Goal: Transaction & Acquisition: Download file/media

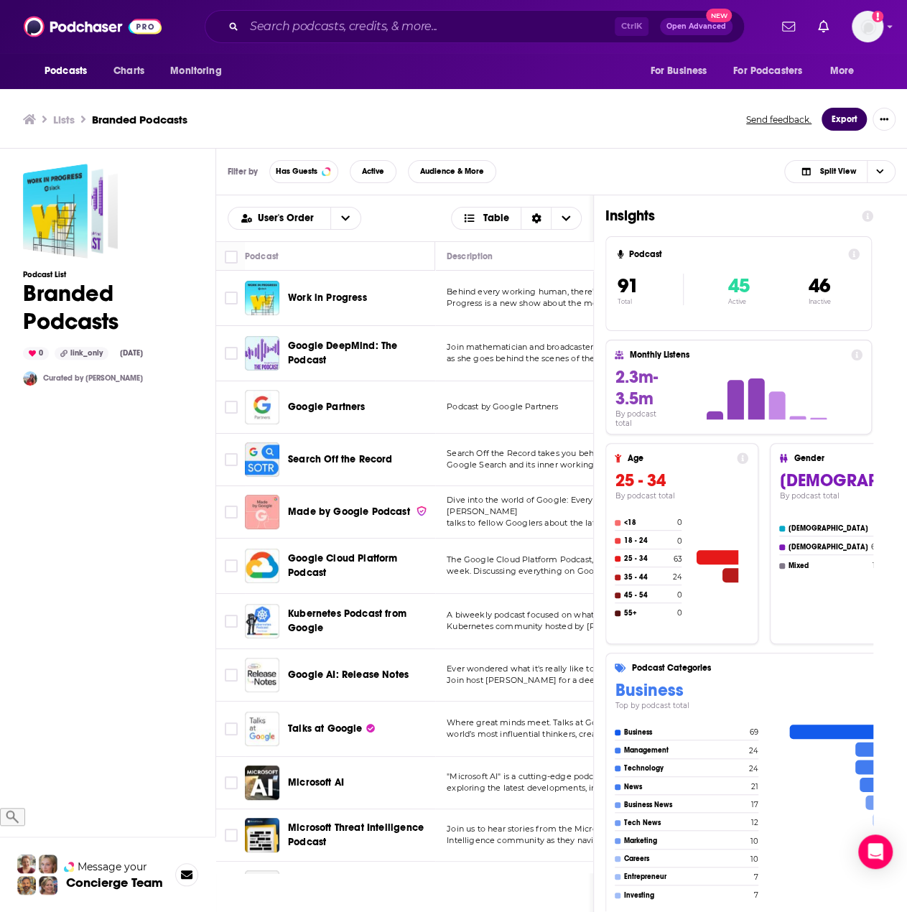
click at [851, 117] on button "Export" at bounding box center [843, 119] width 45 height 23
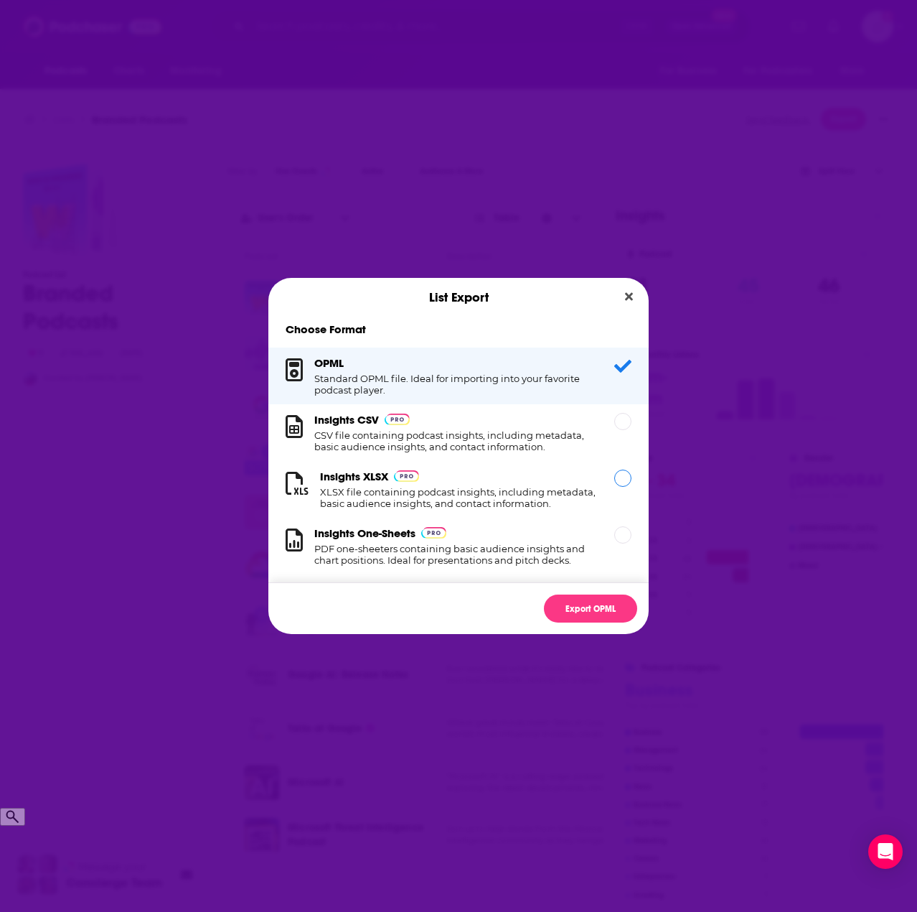
click at [482, 507] on h1 "XLSX file containing podcast insights, including metadata, basic audience insig…" at bounding box center [458, 497] width 277 height 23
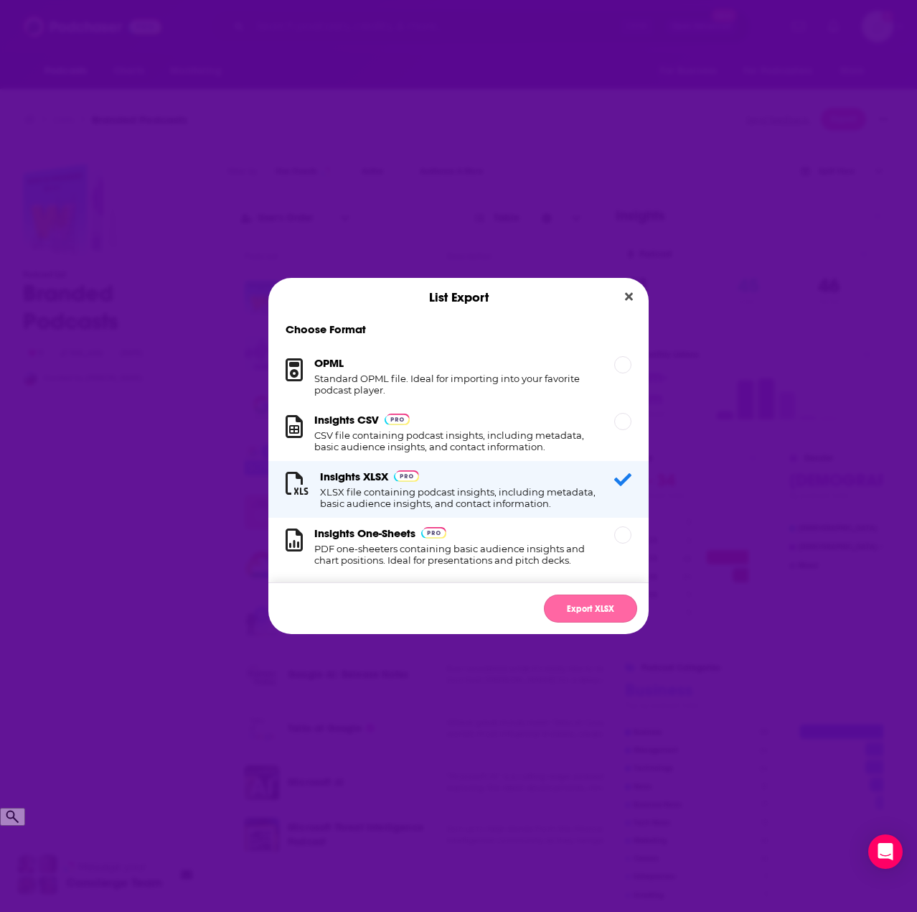
click at [589, 614] on button "Export XLSX" at bounding box center [590, 608] width 93 height 28
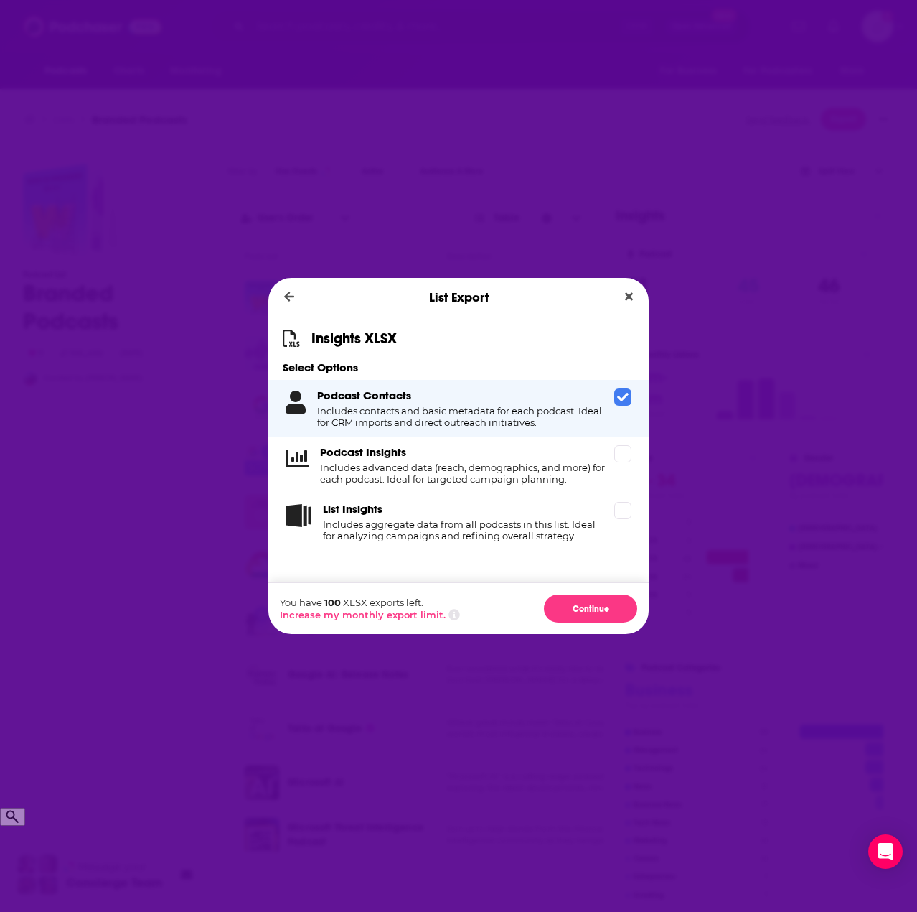
click at [627, 396] on icon "Dialog" at bounding box center [622, 397] width 11 height 9
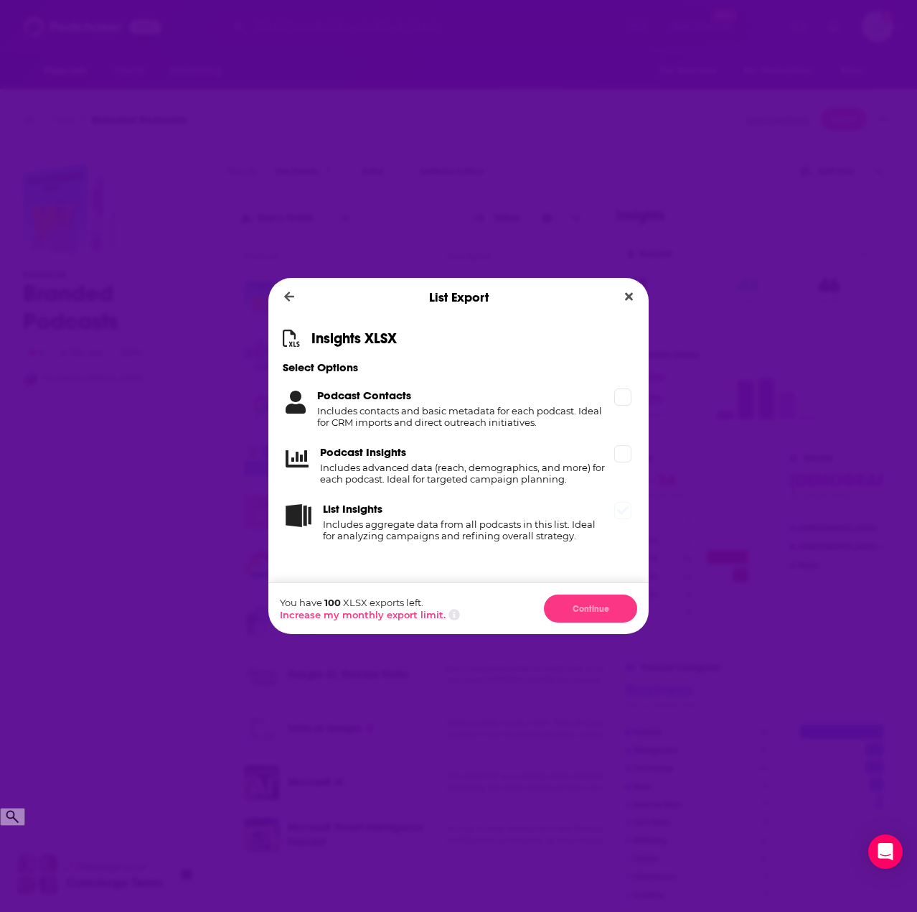
click at [622, 515] on icon "Dialog" at bounding box center [622, 510] width 11 height 9
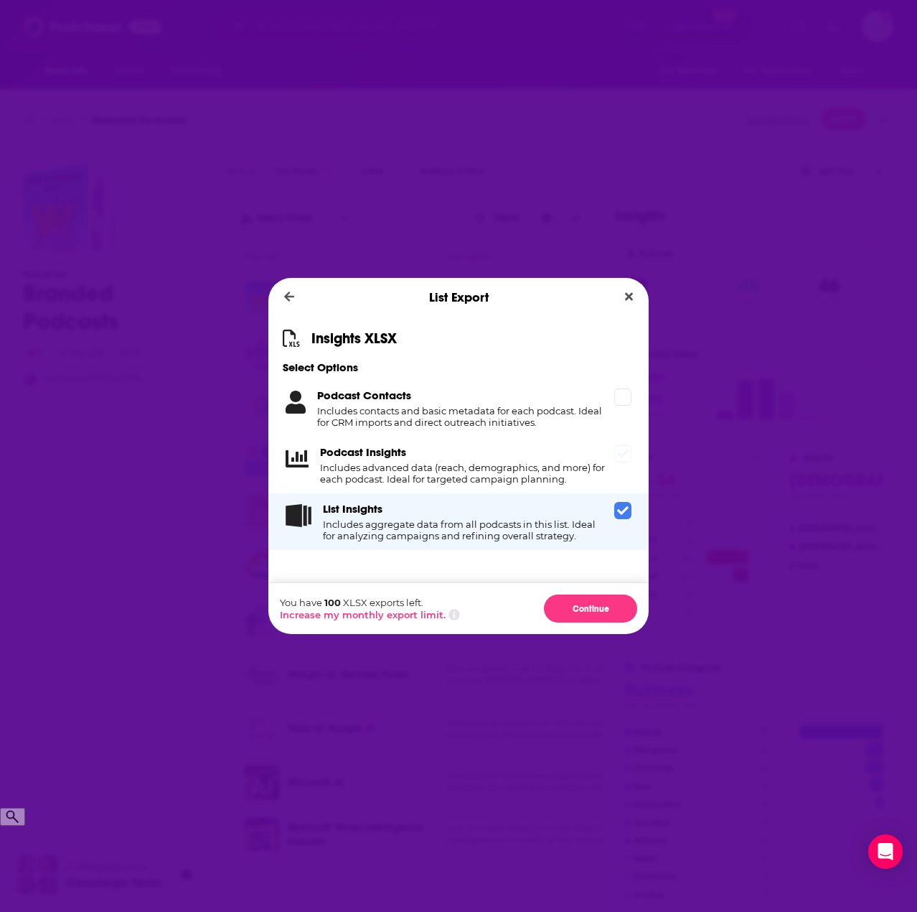
click at [623, 457] on icon "Dialog" at bounding box center [622, 453] width 11 height 9
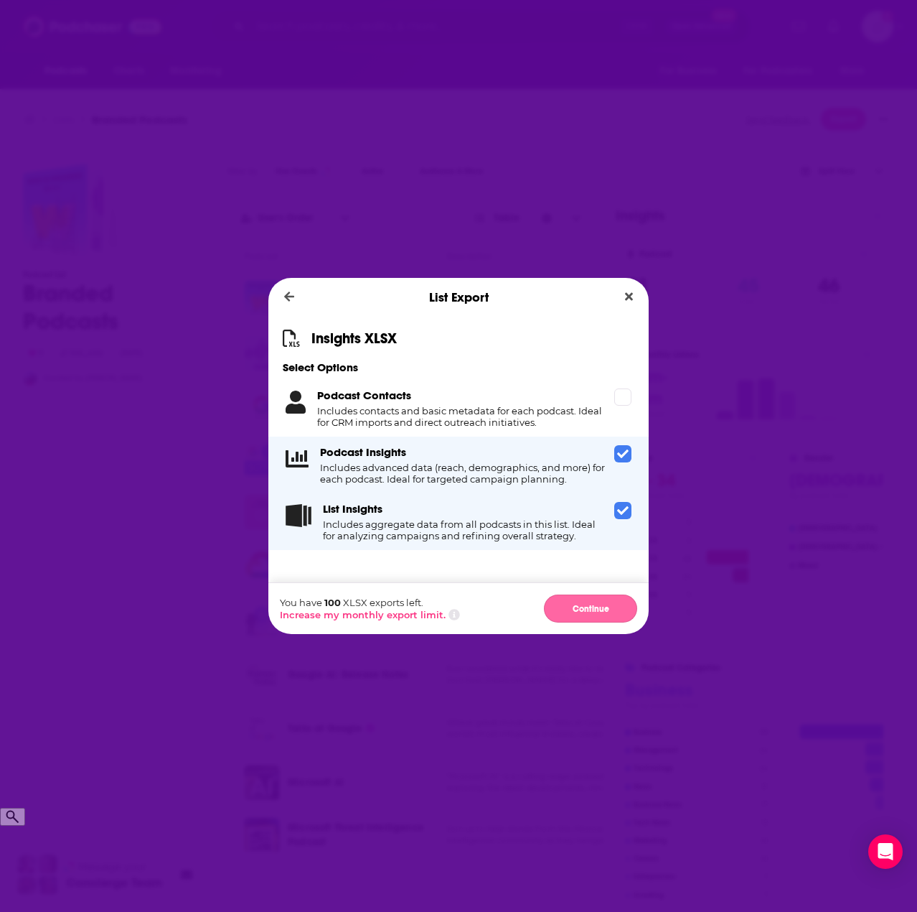
click at [602, 602] on button "Continue" at bounding box center [590, 608] width 93 height 28
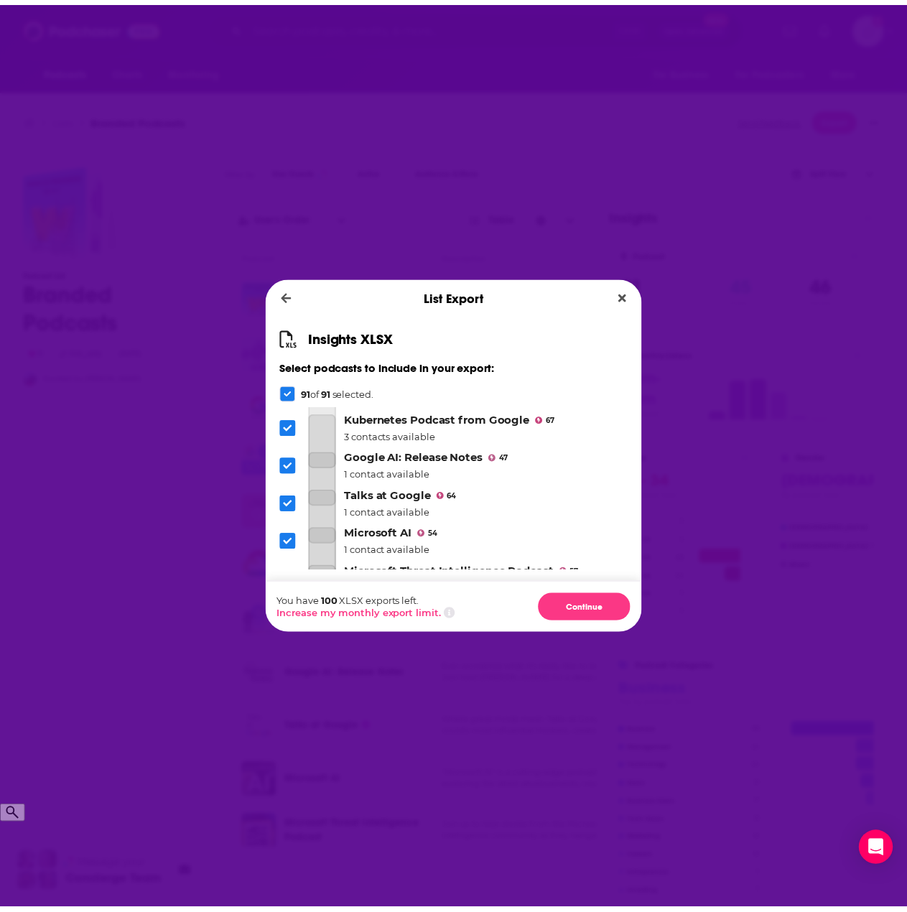
scroll to position [287, 0]
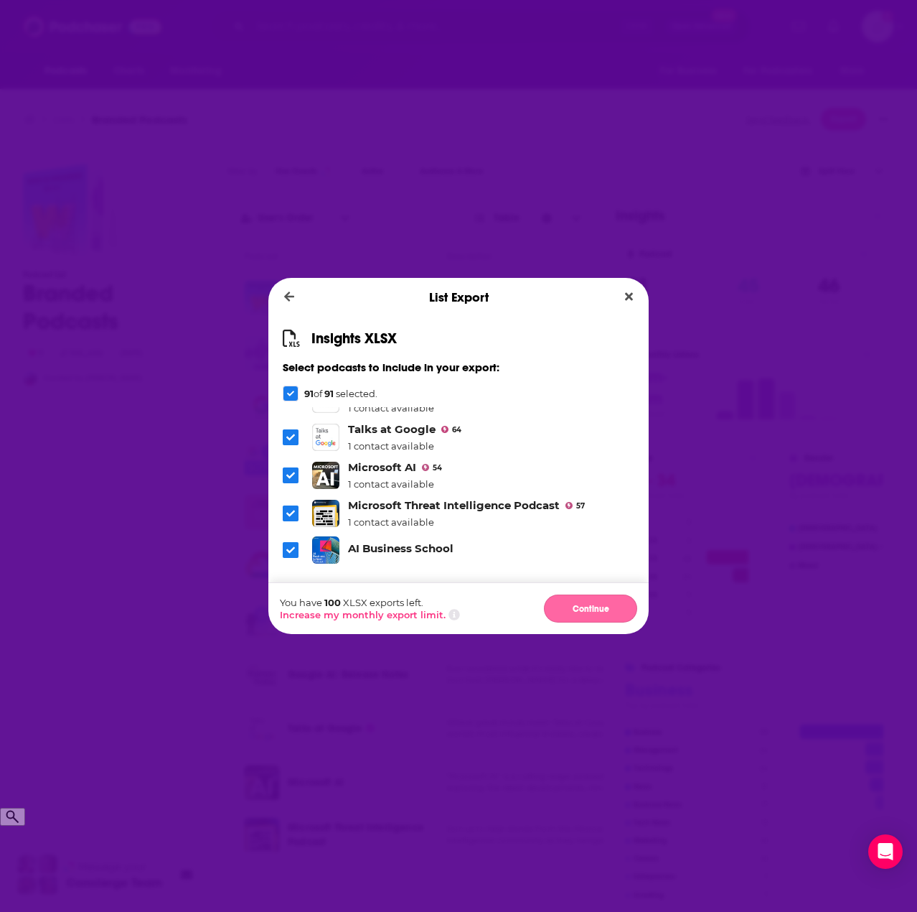
click at [602, 617] on button "Continue" at bounding box center [590, 608] width 93 height 28
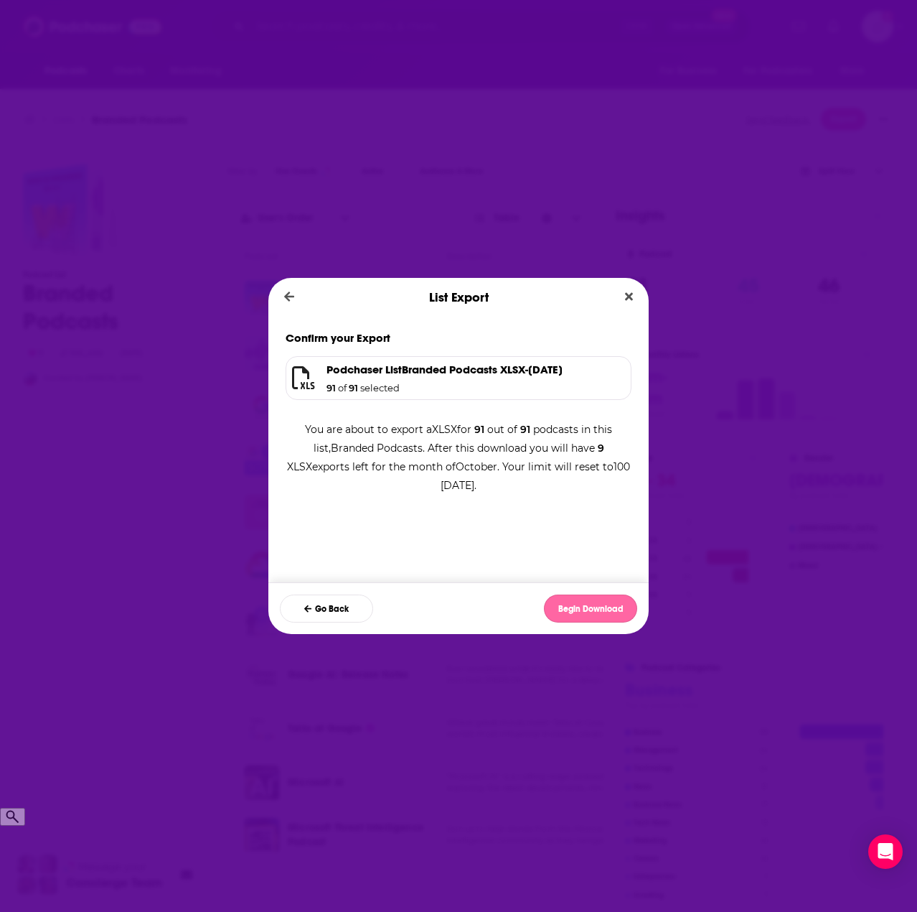
click at [594, 609] on button "Begin Download" at bounding box center [590, 608] width 93 height 28
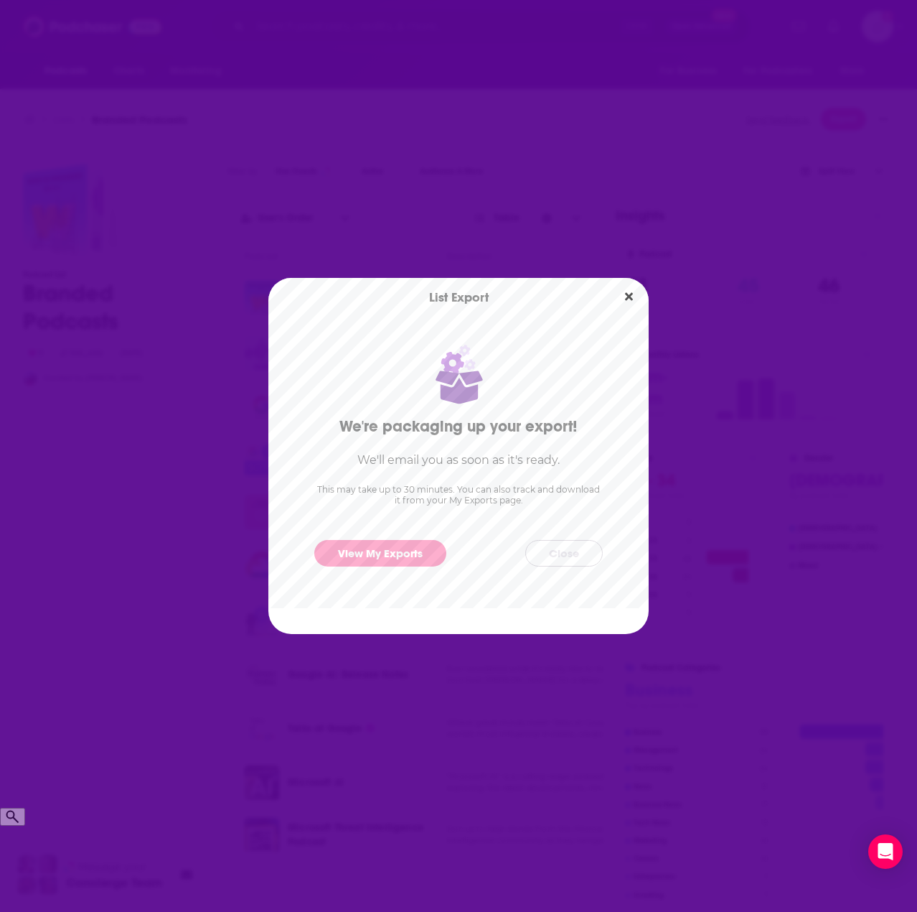
click at [563, 552] on button "Close" at bounding box center [564, 553] width 78 height 27
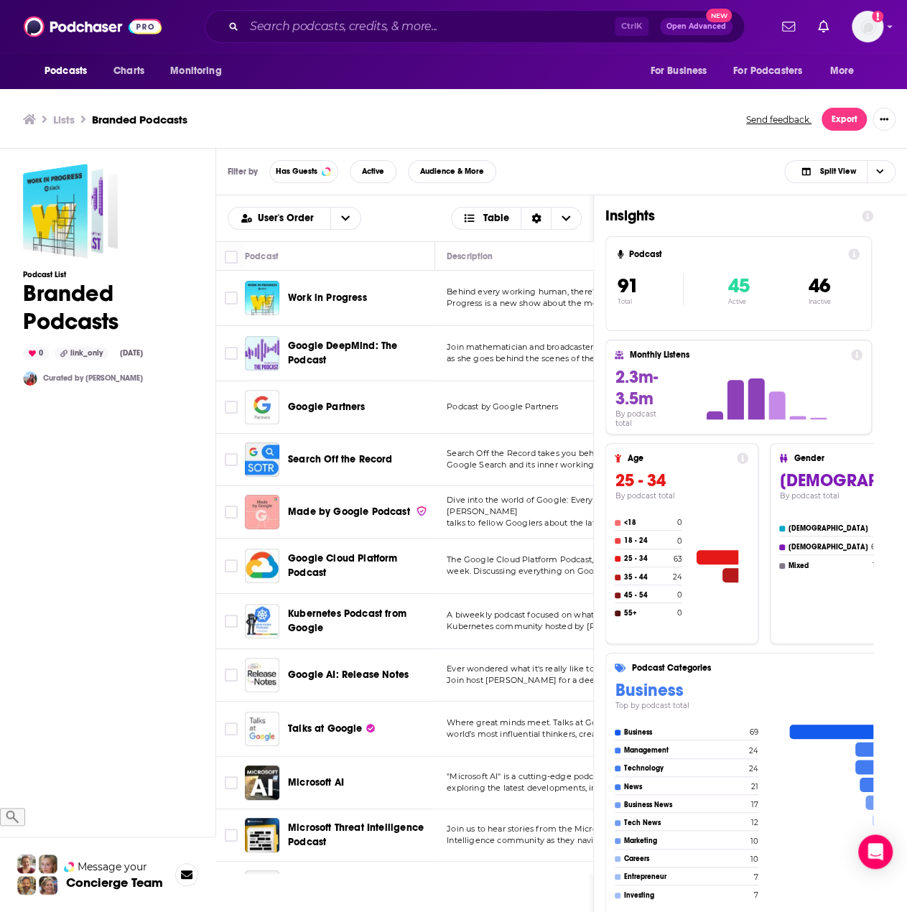
click at [593, 136] on div "Lists Branded Podcasts Send feedback. Export" at bounding box center [453, 119] width 907 height 58
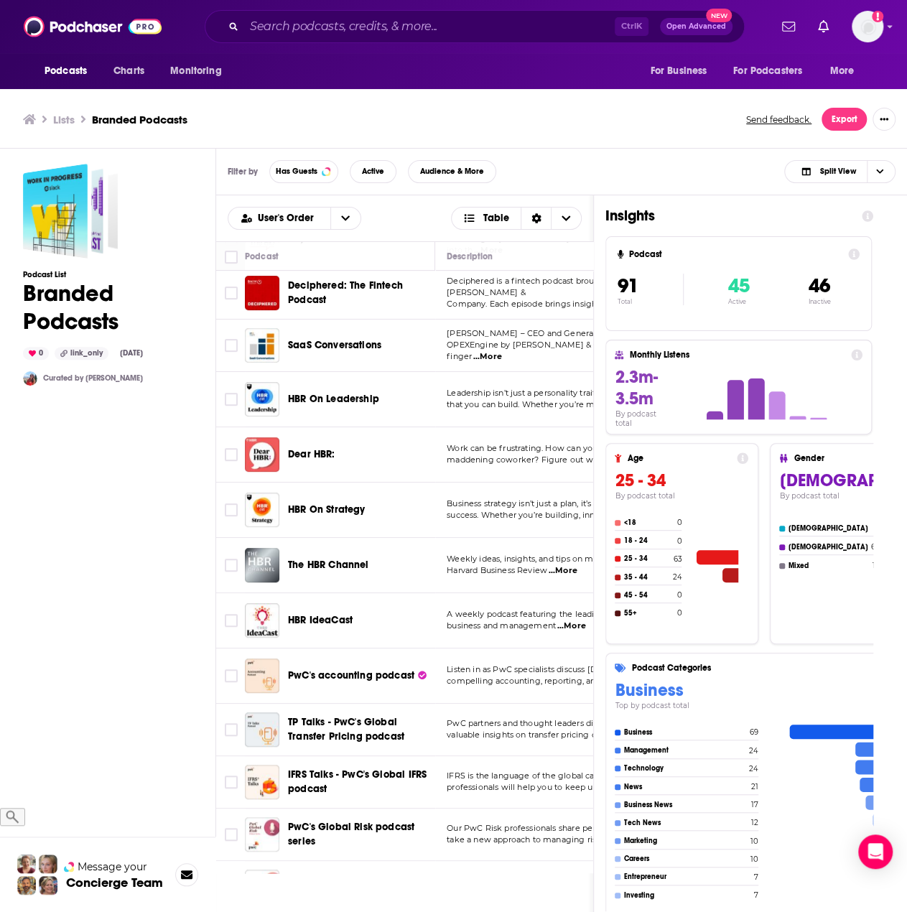
scroll to position [2943, 0]
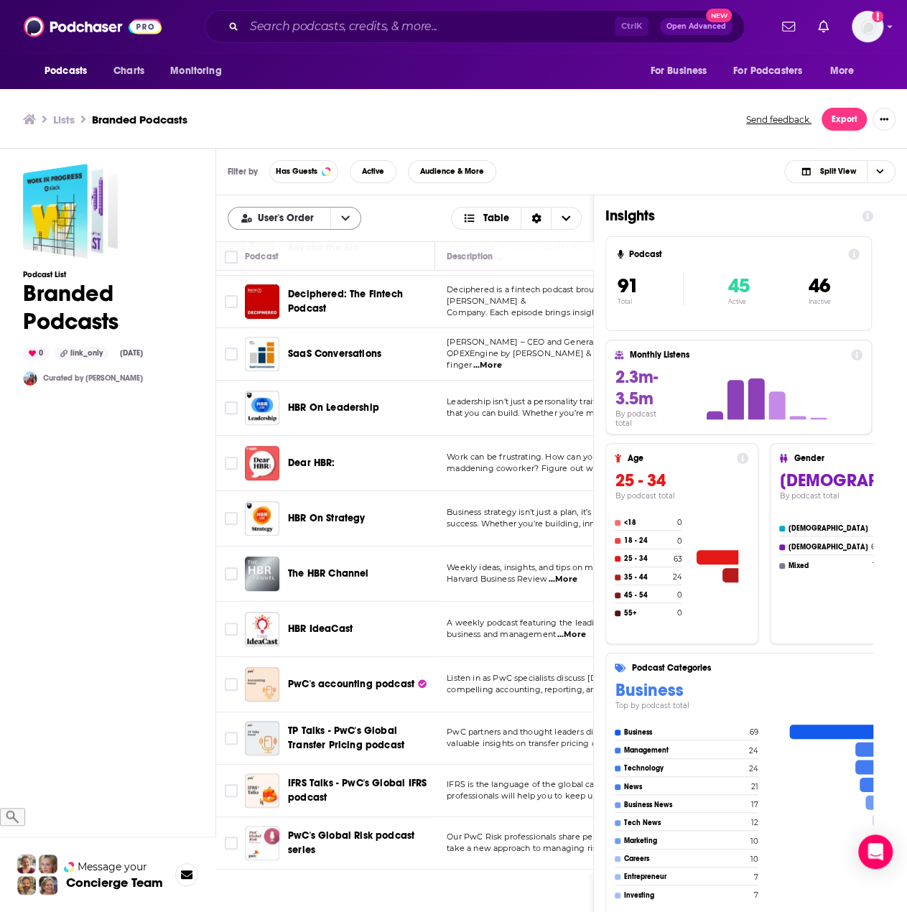
click at [347, 219] on icon "open menu" at bounding box center [345, 218] width 9 height 10
drag, startPoint x: 304, startPoint y: 266, endPoint x: 424, endPoint y: 309, distance: 127.6
click at [304, 266] on span "Alphabetical" at bounding box center [303, 266] width 93 height 8
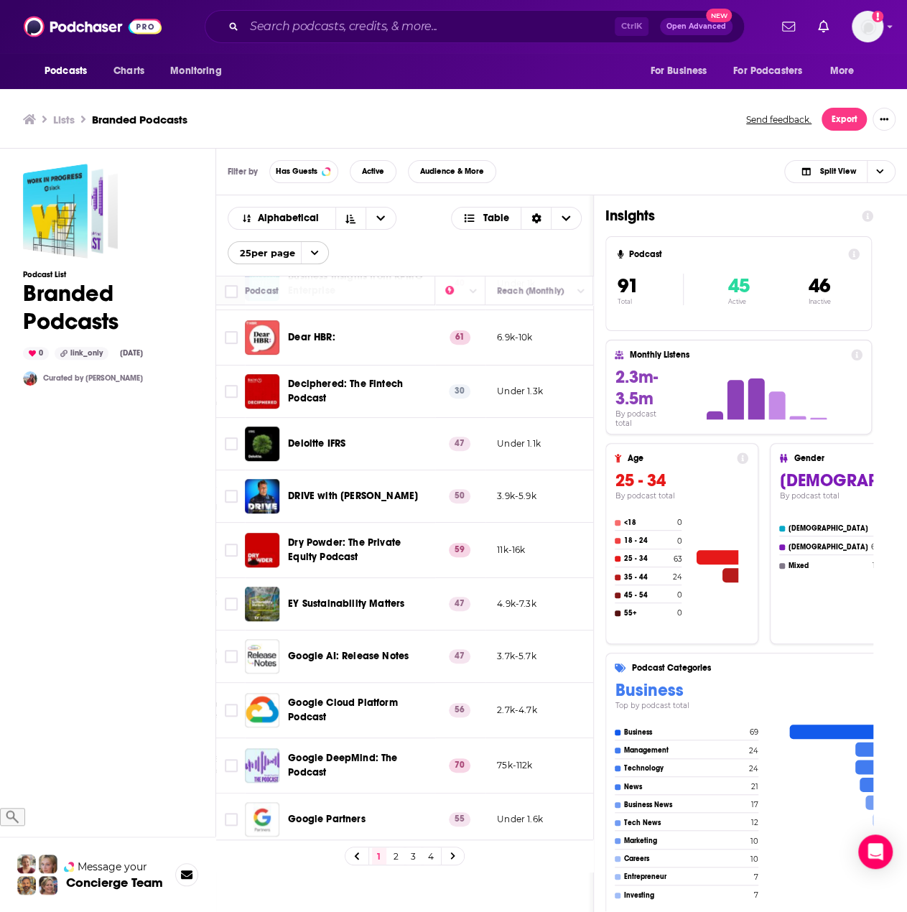
scroll to position [431, 385]
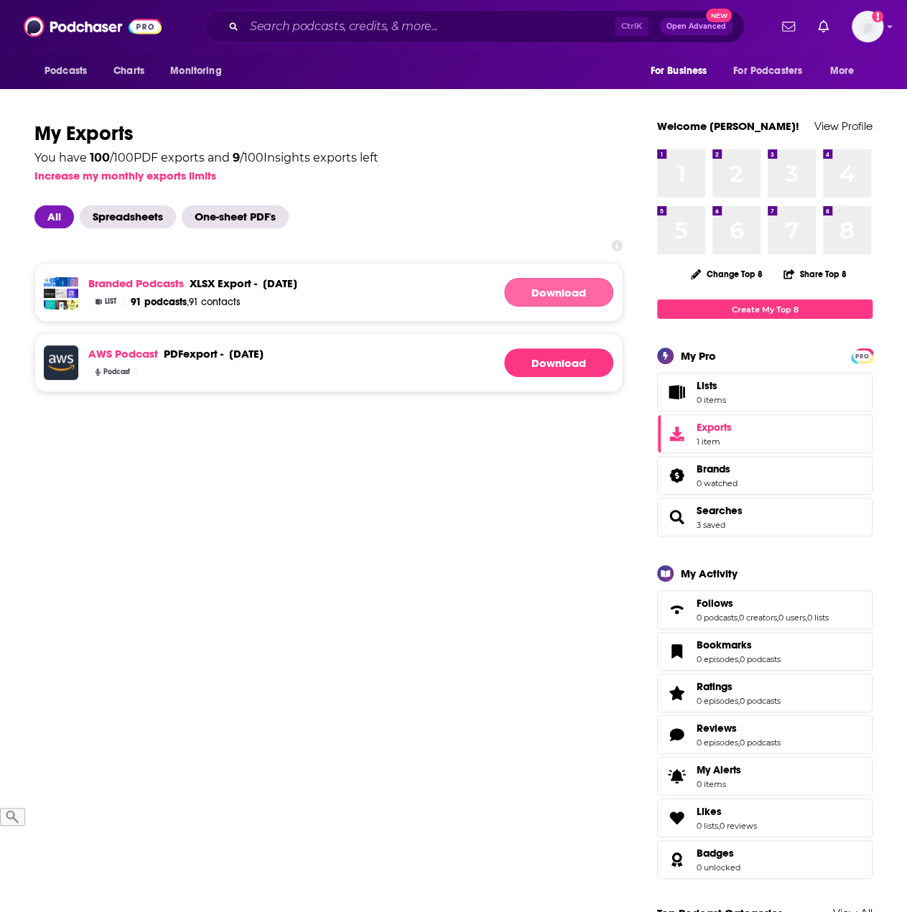
click at [531, 291] on link "Download" at bounding box center [558, 292] width 109 height 29
